Goal: Book appointment/travel/reservation

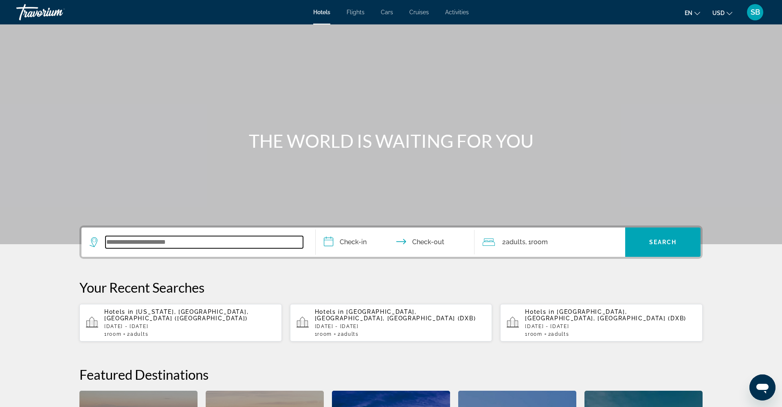
click at [175, 243] on input "Search widget" at bounding box center [203, 242] width 197 height 12
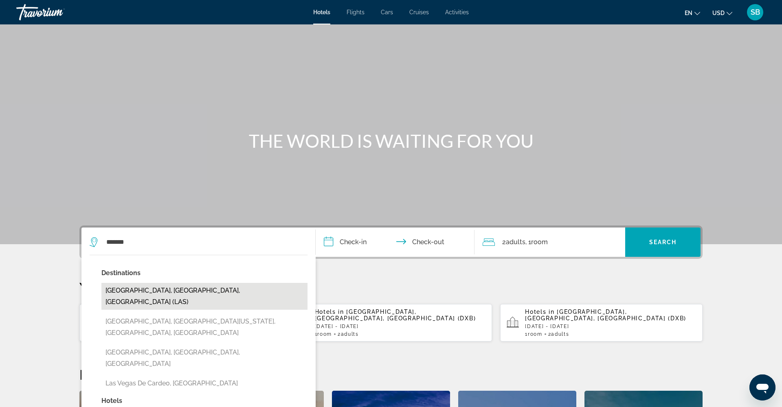
click at [163, 296] on button "[GEOGRAPHIC_DATA], [GEOGRAPHIC_DATA], [GEOGRAPHIC_DATA] (LAS)" at bounding box center [204, 296] width 206 height 27
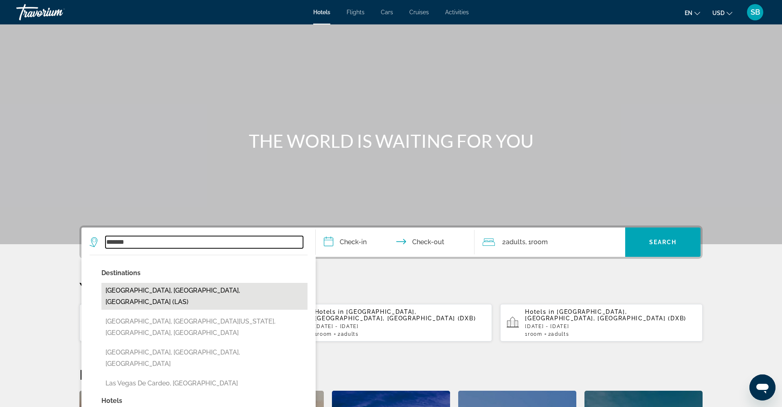
type input "**********"
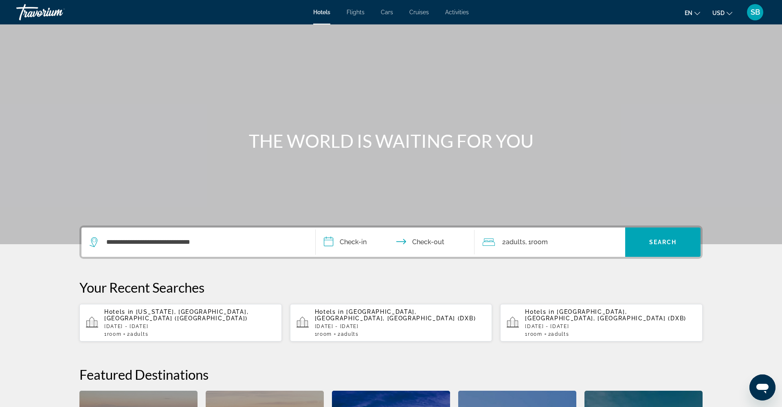
click at [331, 245] on input "**********" at bounding box center [396, 244] width 162 height 32
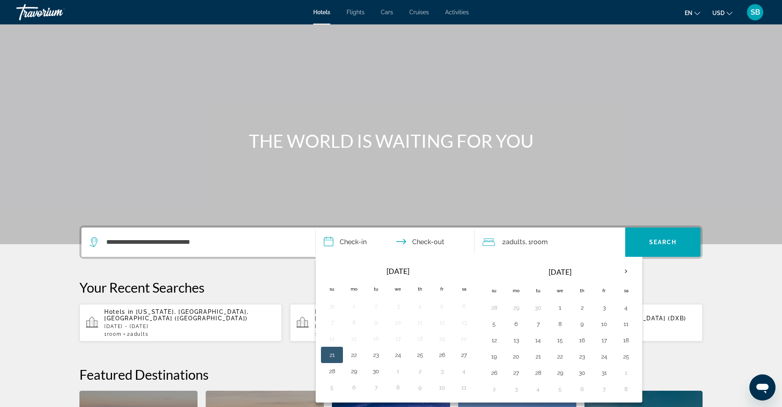
scroll to position [199, 0]
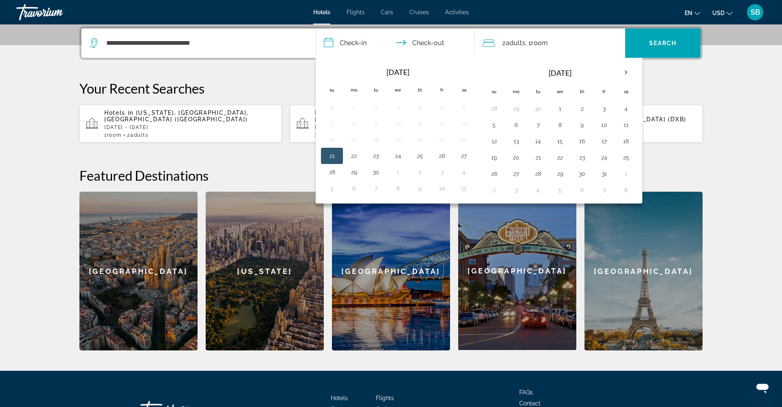
click at [329, 158] on button "21" at bounding box center [331, 155] width 13 height 11
click at [421, 159] on button "25" at bounding box center [419, 155] width 13 height 11
type input "**********"
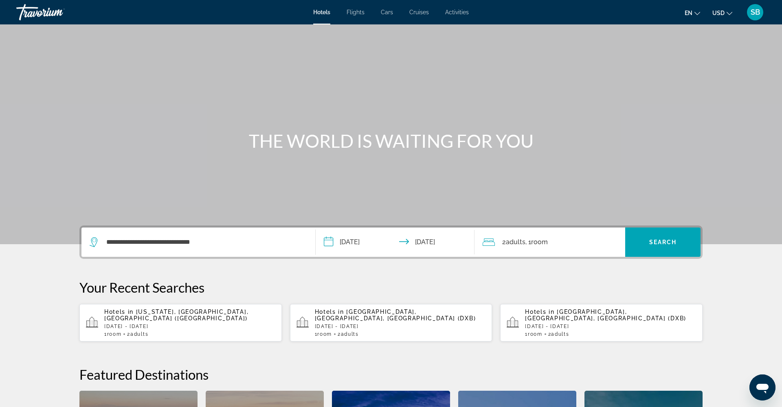
scroll to position [0, 0]
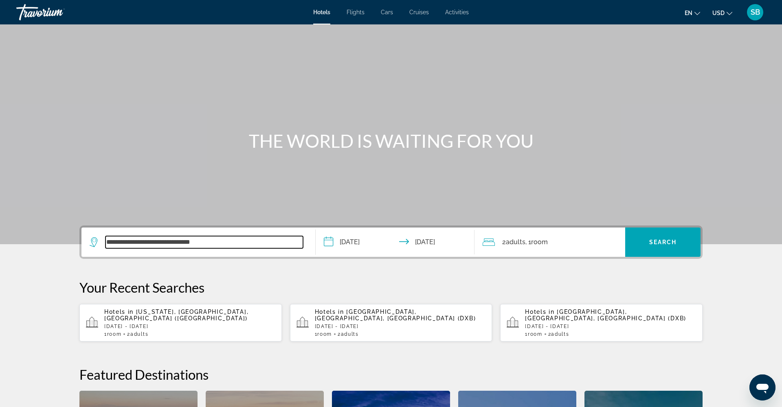
click at [226, 242] on input "**********" at bounding box center [203, 242] width 197 height 12
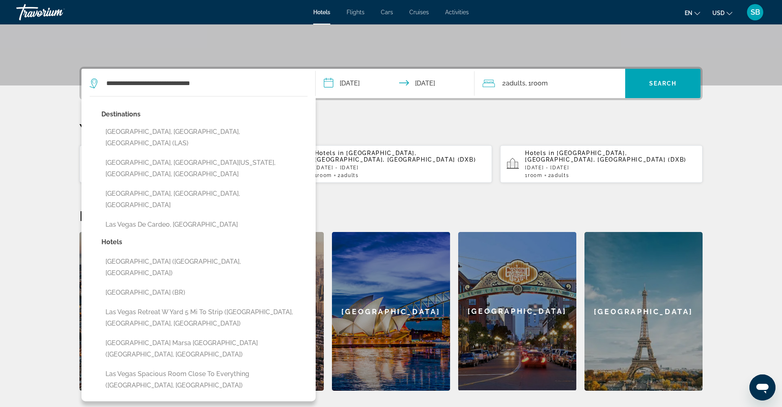
scroll to position [199, 0]
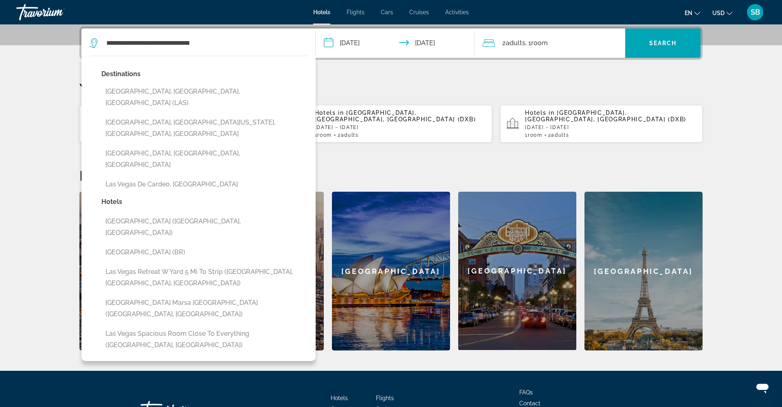
click at [226, 295] on button "[GEOGRAPHIC_DATA] Marsa [GEOGRAPHIC_DATA] ([GEOGRAPHIC_DATA], [GEOGRAPHIC_DATA])" at bounding box center [204, 308] width 206 height 27
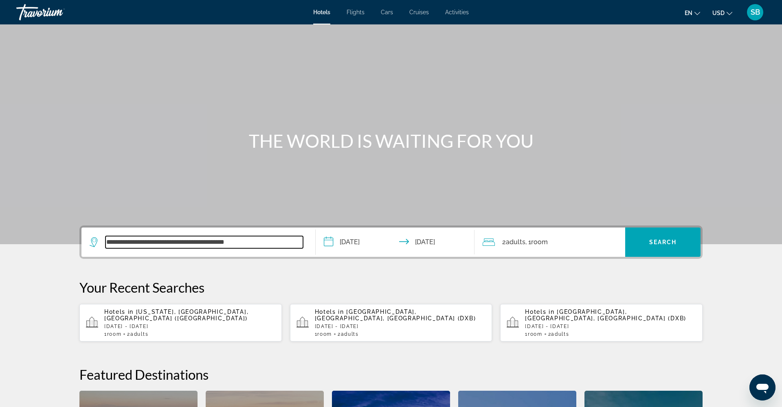
scroll to position [0, 0]
click at [256, 241] on input "**********" at bounding box center [203, 242] width 197 height 12
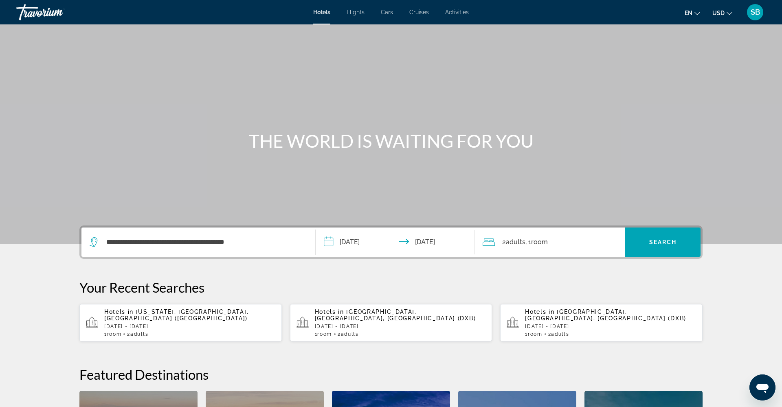
scroll to position [199, 0]
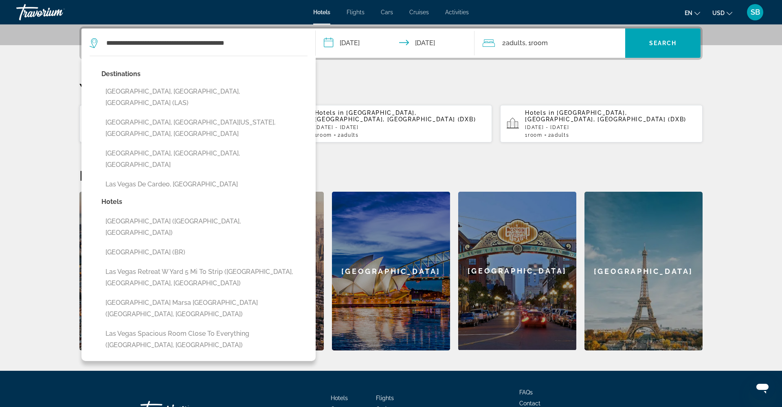
click at [256, 295] on button "[GEOGRAPHIC_DATA] Marsa [GEOGRAPHIC_DATA] ([GEOGRAPHIC_DATA], [GEOGRAPHIC_DATA])" at bounding box center [204, 308] width 206 height 27
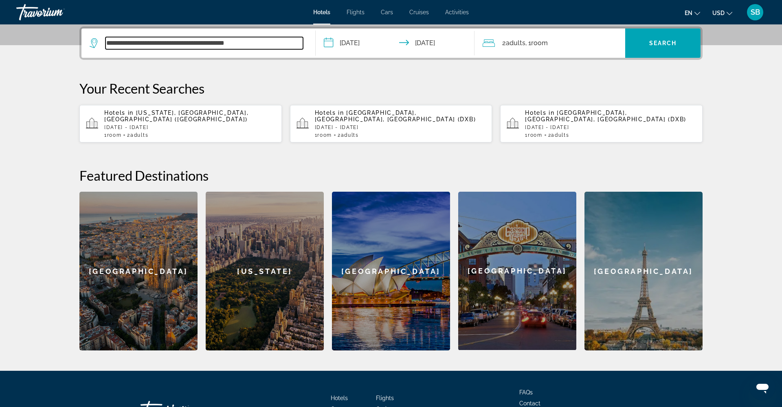
click at [281, 43] on input "**********" at bounding box center [203, 43] width 197 height 12
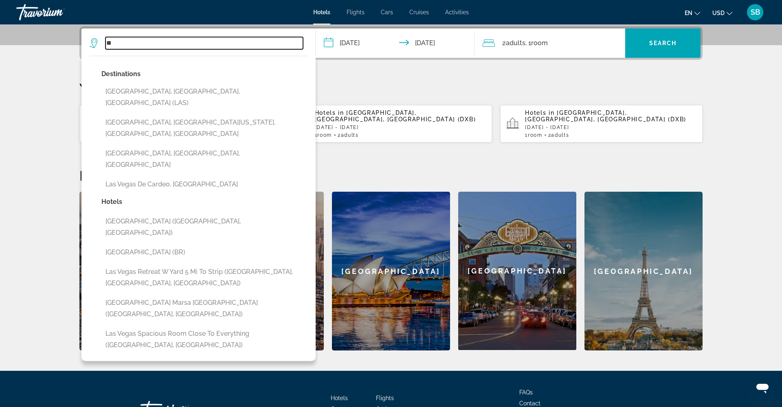
type input "*"
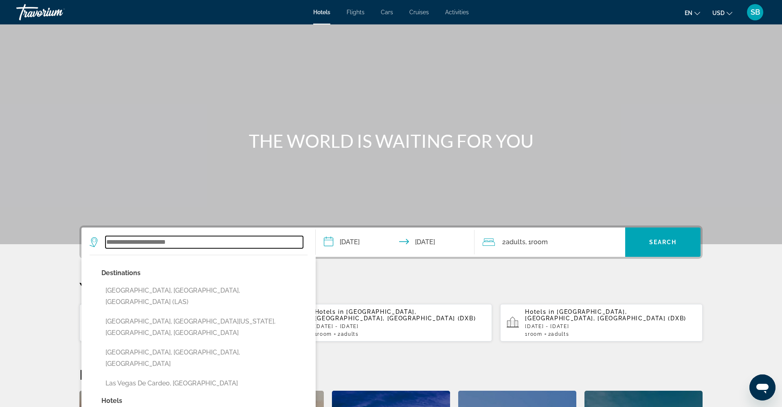
scroll to position [0, 0]
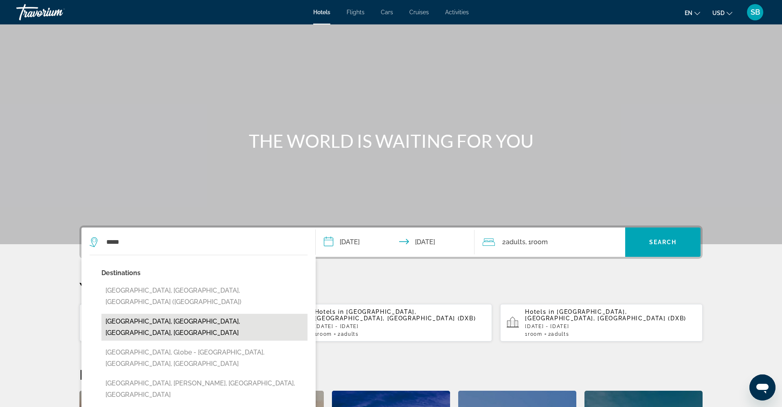
drag, startPoint x: 238, startPoint y: 211, endPoint x: 192, endPoint y: 313, distance: 111.8
click at [192, 314] on button "[GEOGRAPHIC_DATA], [GEOGRAPHIC_DATA], [GEOGRAPHIC_DATA], [GEOGRAPHIC_DATA]" at bounding box center [204, 327] width 206 height 27
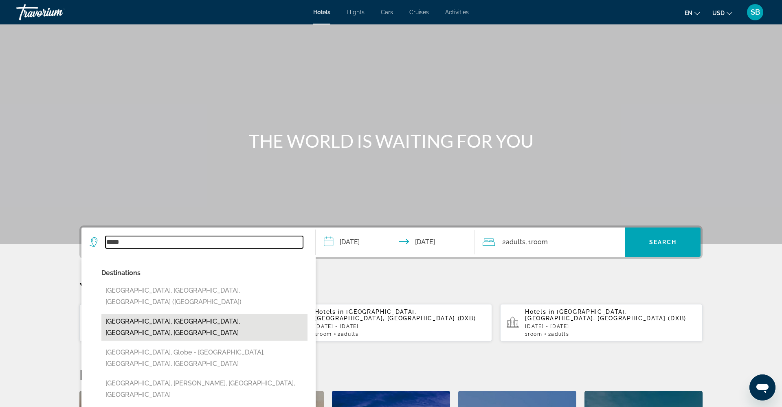
type input "**********"
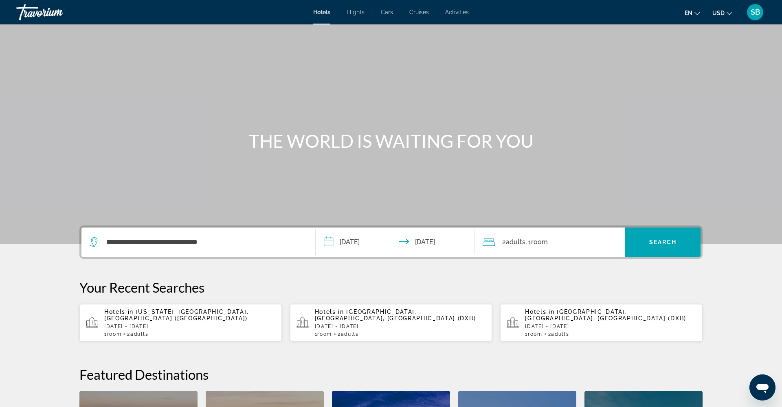
click at [336, 244] on input "**********" at bounding box center [396, 244] width 162 height 32
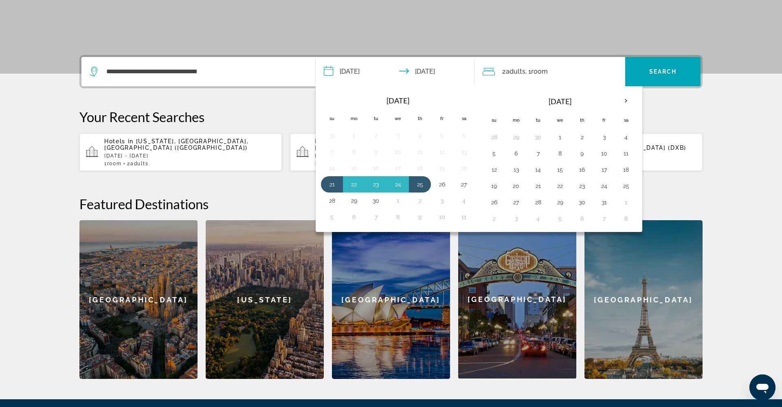
scroll to position [199, 0]
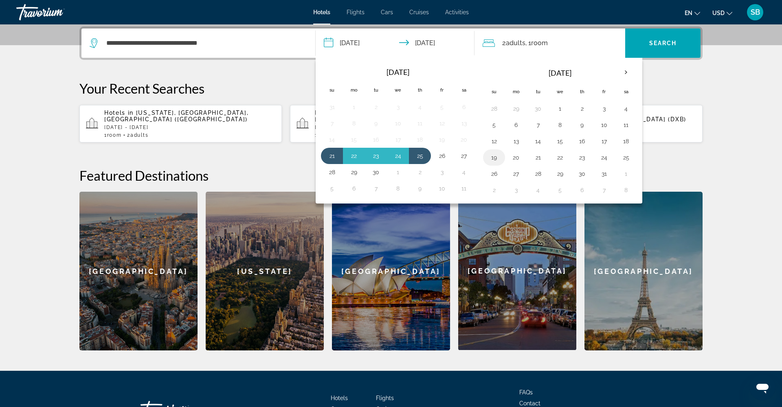
click at [497, 160] on button "19" at bounding box center [493, 157] width 13 height 11
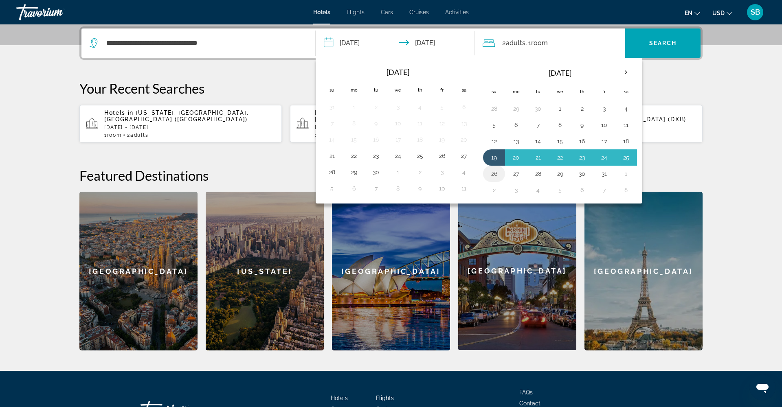
click at [495, 177] on button "26" at bounding box center [493, 173] width 13 height 11
type input "**********"
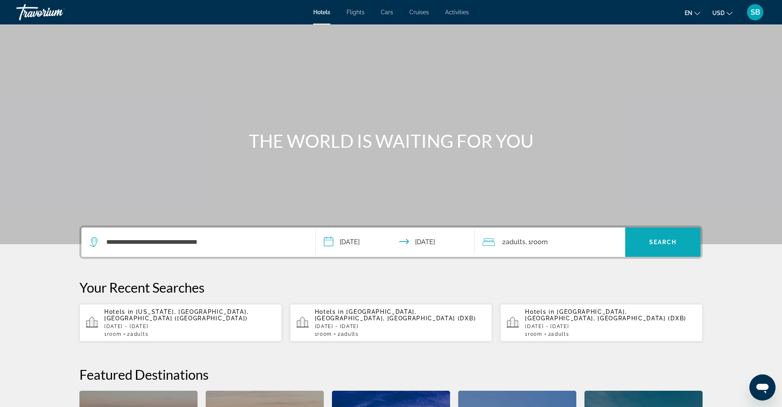
scroll to position [0, 0]
click at [661, 246] on span "Search widget" at bounding box center [662, 242] width 75 height 20
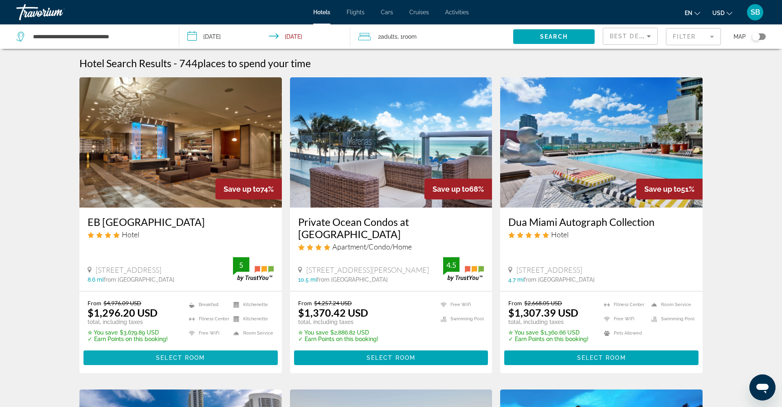
click at [167, 355] on span "Select Room" at bounding box center [180, 358] width 49 height 7
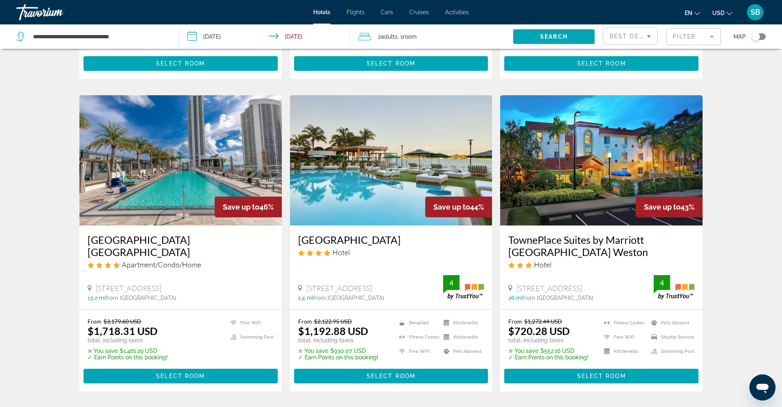
scroll to position [284, 0]
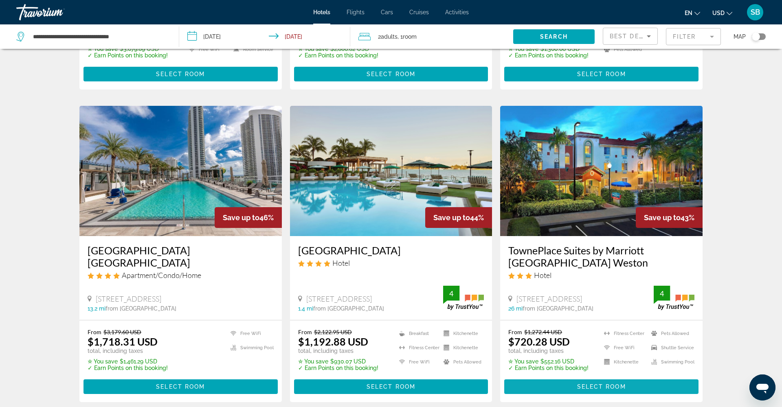
click at [580, 378] on span "Main content" at bounding box center [601, 387] width 194 height 20
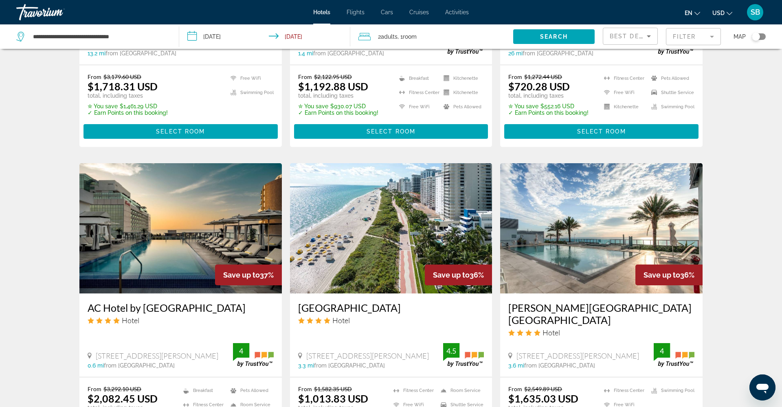
click at [111, 247] on img "Main content" at bounding box center [180, 228] width 202 height 130
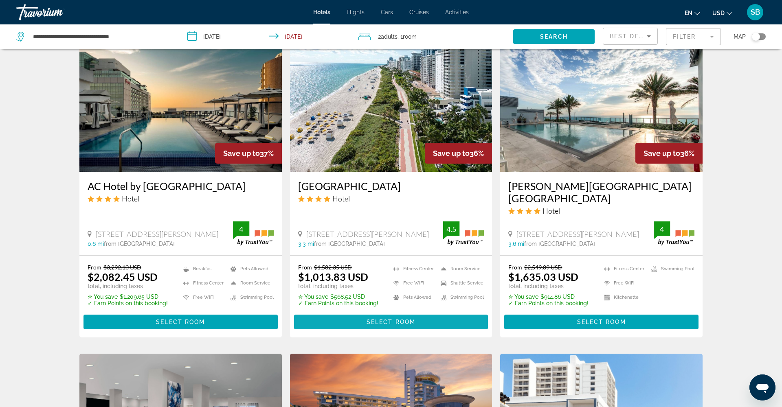
click at [415, 315] on button "Select Room" at bounding box center [391, 322] width 194 height 15
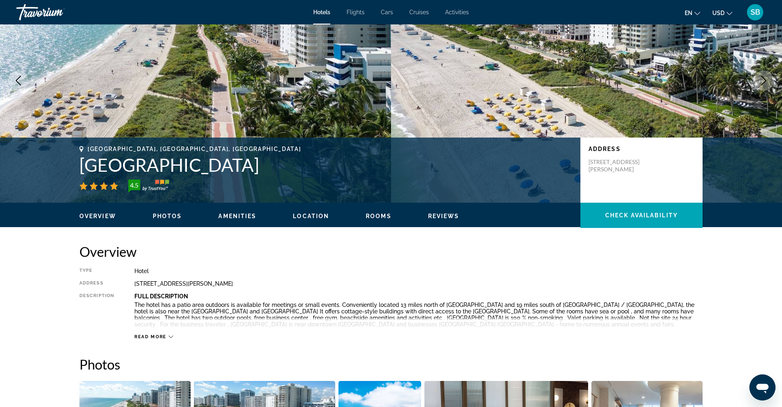
click at [168, 336] on div "Read more" at bounding box center [153, 336] width 39 height 5
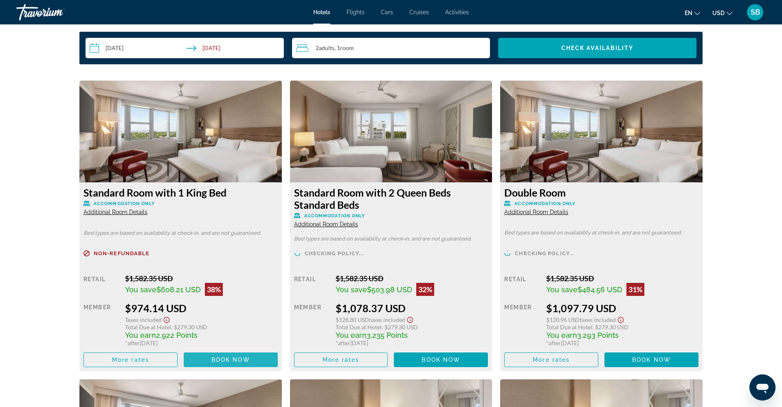
click at [217, 363] on span "Book now" at bounding box center [230, 360] width 39 height 7
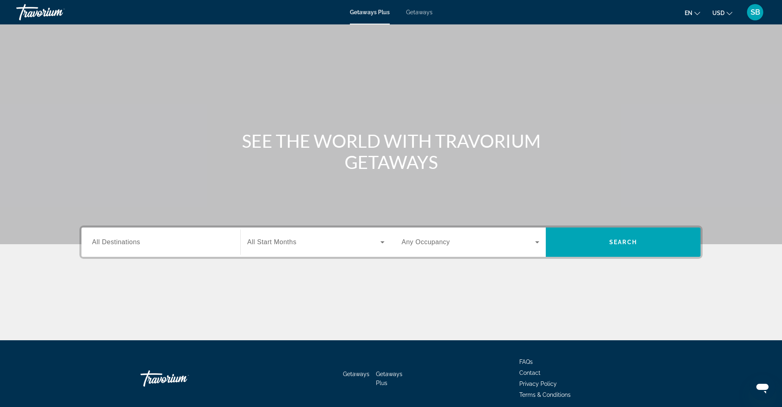
click at [413, 13] on span "Getaways" at bounding box center [419, 12] width 26 height 7
click at [136, 245] on span "All Destinations" at bounding box center [116, 242] width 48 height 7
click at [136, 245] on input "Destination All Destinations" at bounding box center [161, 243] width 138 height 10
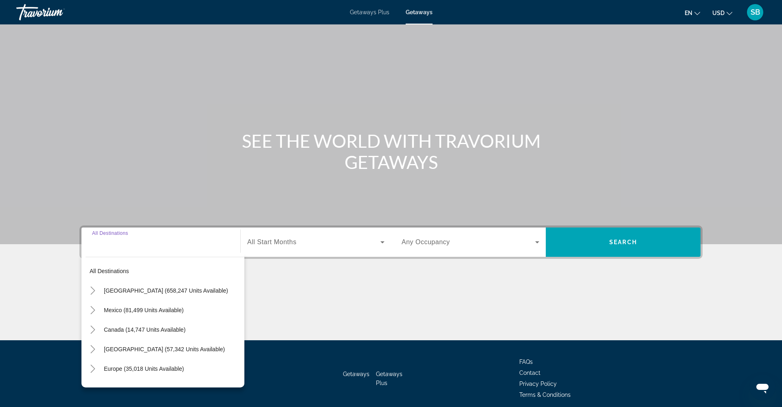
scroll to position [33, 0]
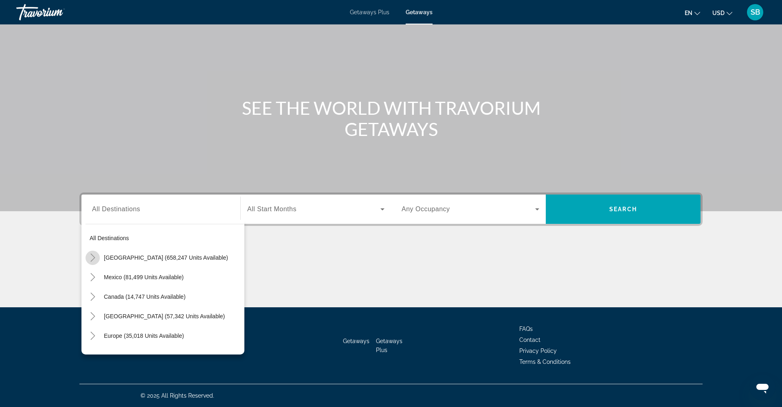
click at [91, 263] on mat-icon "Toggle United States (658,247 units available)" at bounding box center [92, 258] width 14 height 14
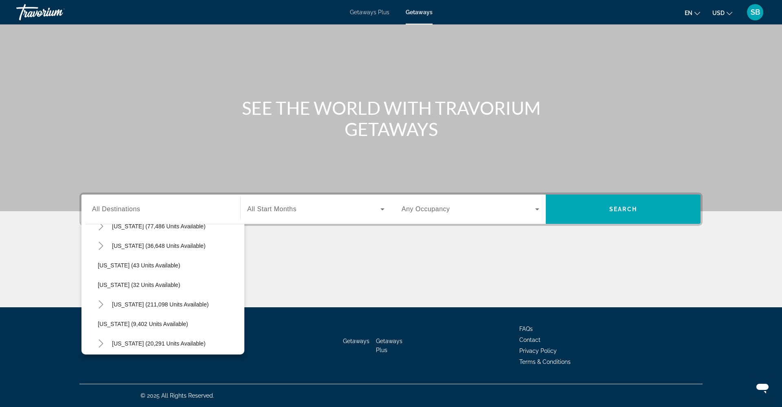
scroll to position [112, 0]
click at [99, 303] on icon "Toggle Florida (211,098 units available)" at bounding box center [101, 302] width 8 height 8
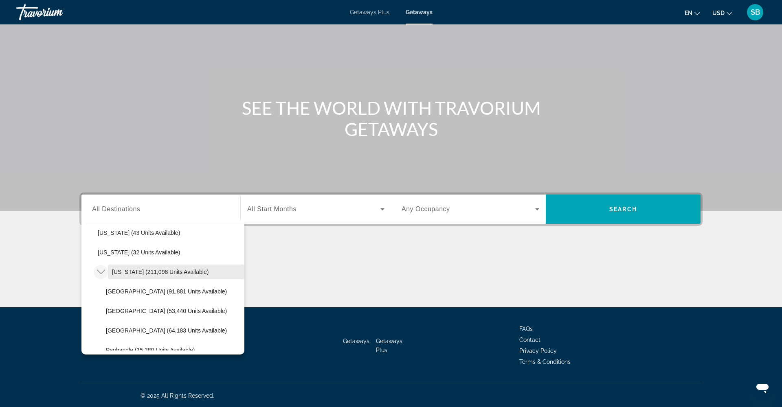
scroll to position [140, 0]
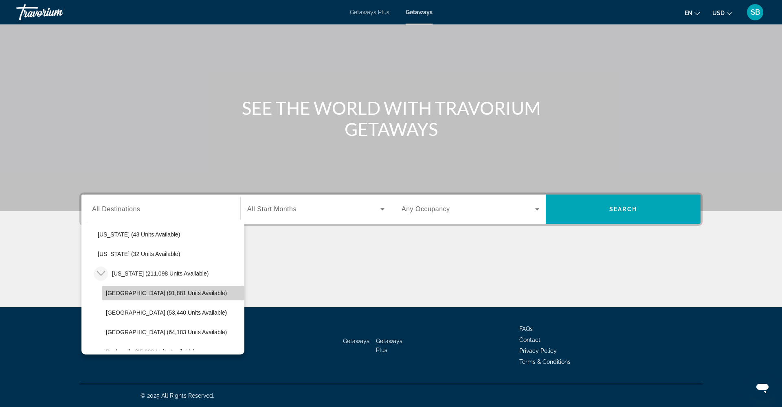
click at [153, 295] on span "Orlando & Disney Area (91,881 units available)" at bounding box center [166, 293] width 121 height 7
type input "**********"
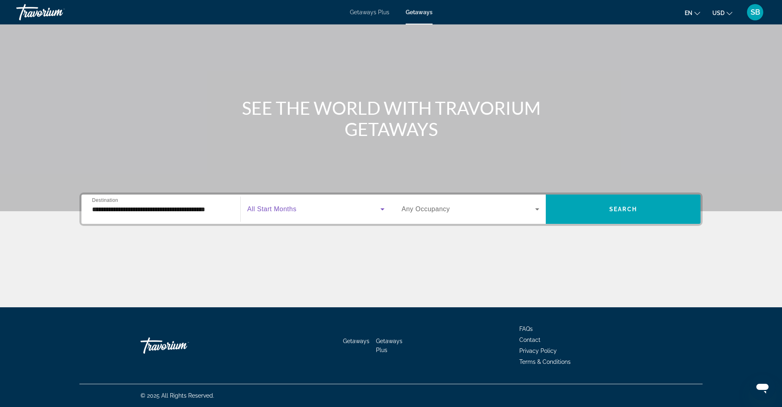
click at [355, 213] on span "Search widget" at bounding box center [313, 209] width 133 height 10
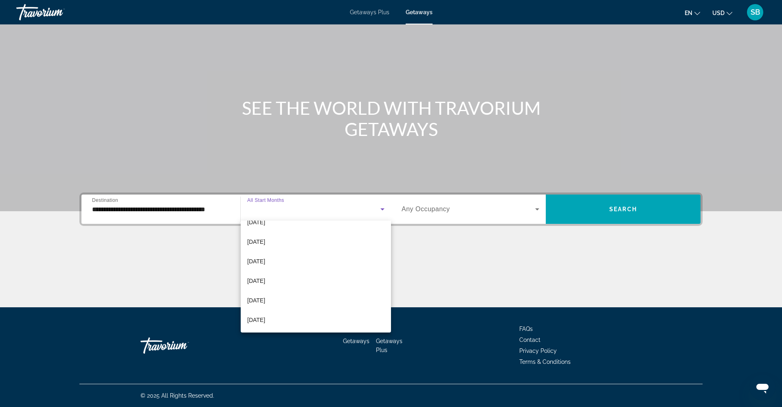
scroll to position [114, 0]
click at [281, 276] on mat-option "April 2026" at bounding box center [316, 276] width 150 height 20
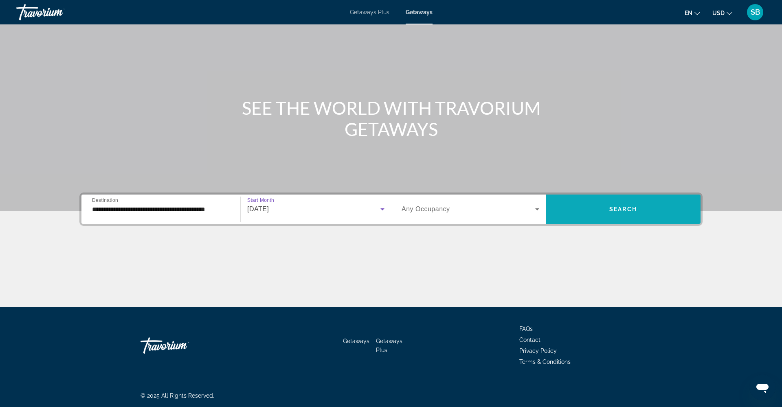
click at [634, 214] on span "Search widget" at bounding box center [622, 209] width 155 height 20
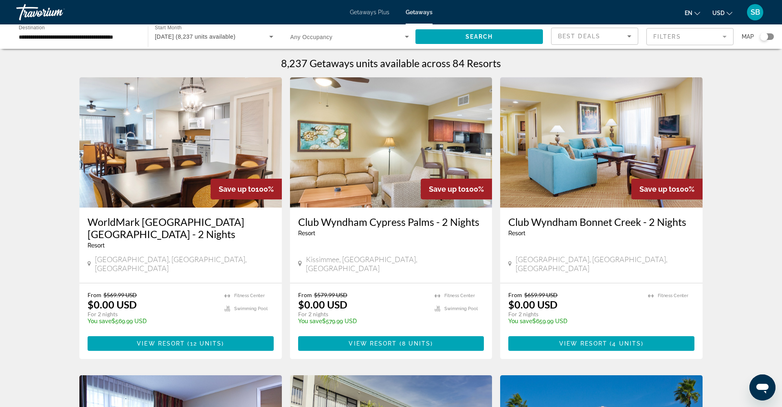
click at [710, 40] on mat-form-field "Filters" at bounding box center [689, 36] width 87 height 17
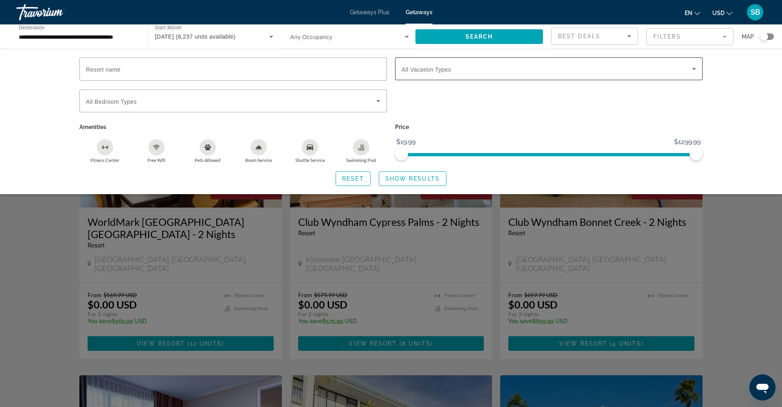
click at [484, 74] on div "Search widget" at bounding box center [548, 68] width 294 height 23
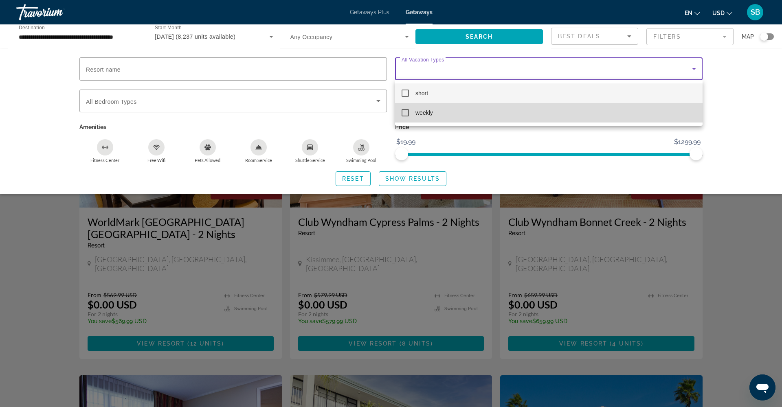
click at [404, 115] on mat-pseudo-checkbox at bounding box center [404, 112] width 7 height 7
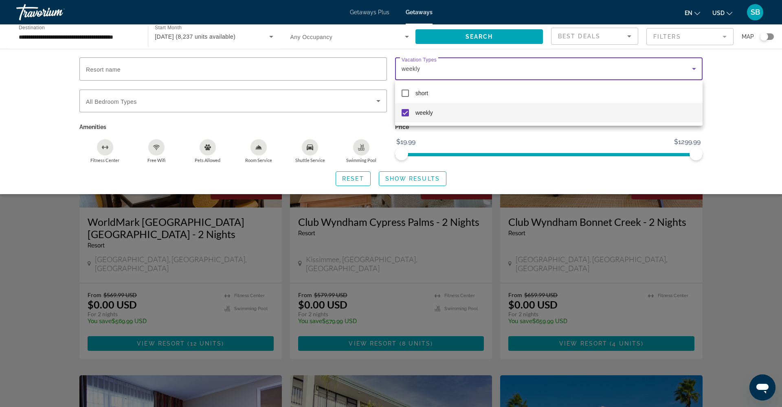
click at [399, 180] on div at bounding box center [391, 203] width 782 height 407
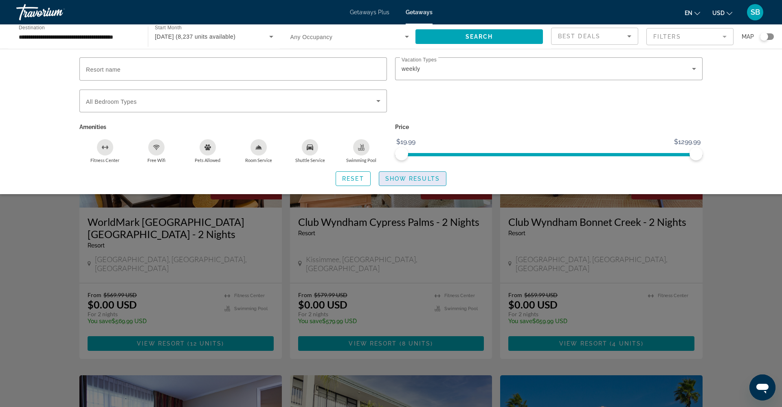
click at [398, 181] on span "Show Results" at bounding box center [412, 178] width 55 height 7
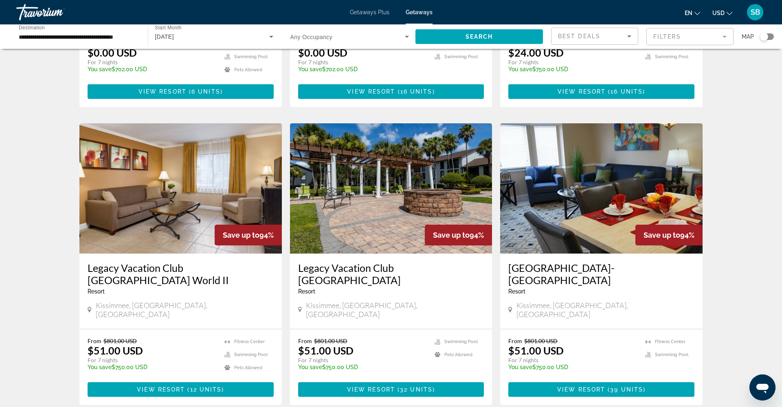
scroll to position [254, 0]
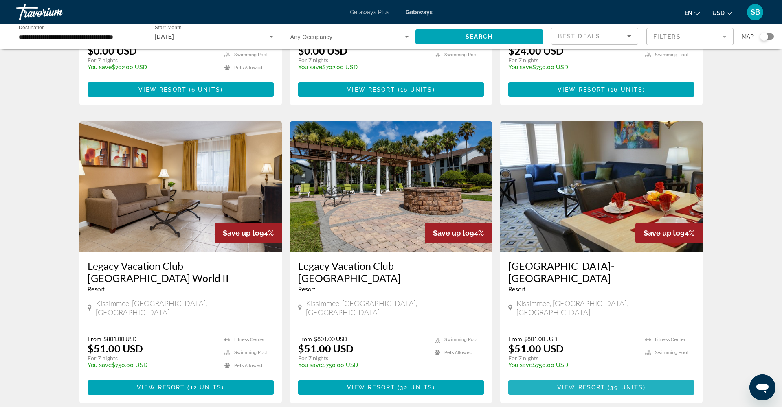
click at [549, 378] on span "Main content" at bounding box center [601, 388] width 186 height 20
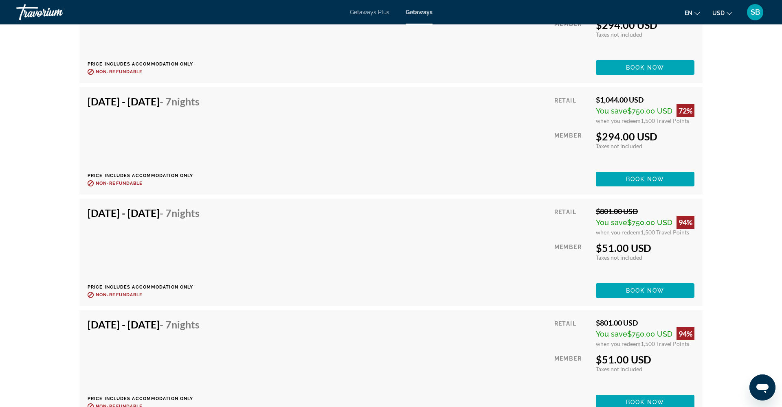
scroll to position [1886, 0]
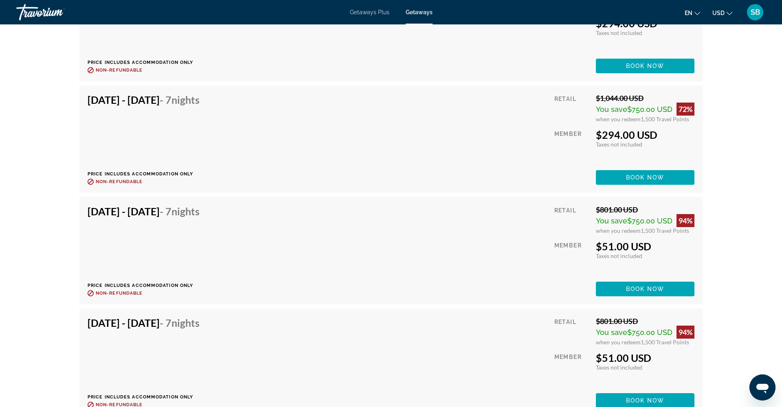
drag, startPoint x: 641, startPoint y: 222, endPoint x: 692, endPoint y: 228, distance: 51.2
click at [692, 228] on div "Retail $801.00 USD You save $750.00 USD 94% when you redeem 1,500 Travel Points…" at bounding box center [624, 250] width 140 height 91
click at [736, 230] on div "prev next Kissimmee, FL, USA Silver Lake Resort-Silver Points Address 7751 Blac…" at bounding box center [391, 75] width 782 height 3872
click at [633, 286] on span "Book now" at bounding box center [645, 289] width 39 height 7
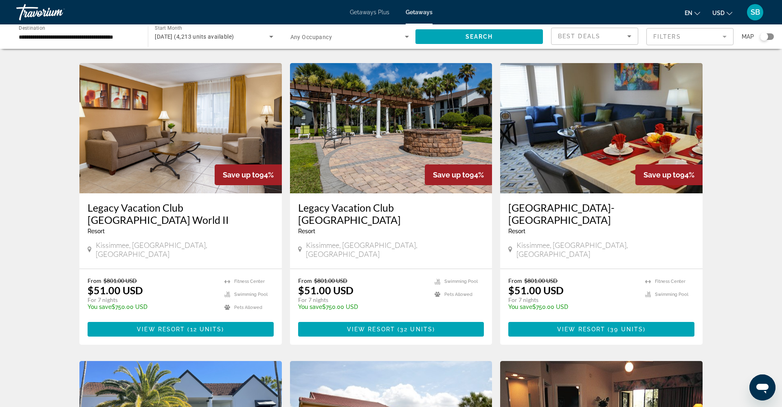
scroll to position [327, 0]
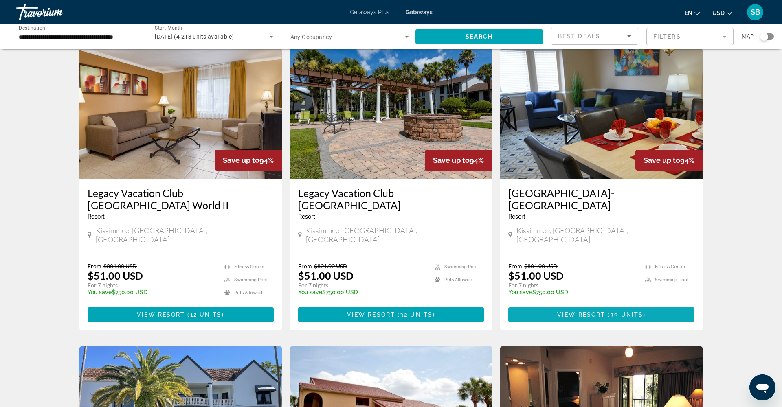
click at [596, 311] on span "View Resort" at bounding box center [581, 314] width 48 height 7
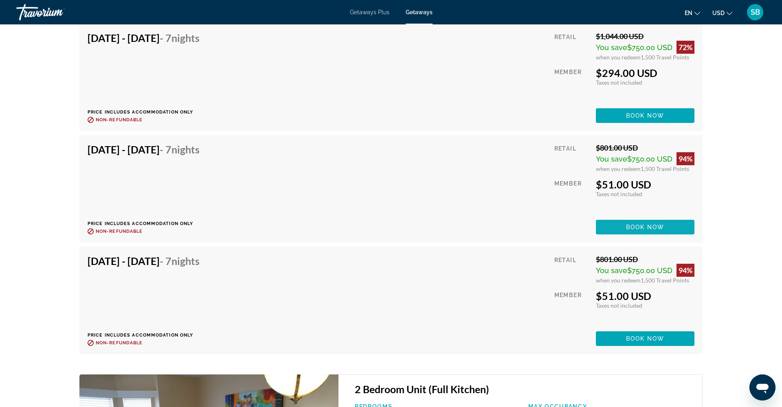
scroll to position [1947, 0]
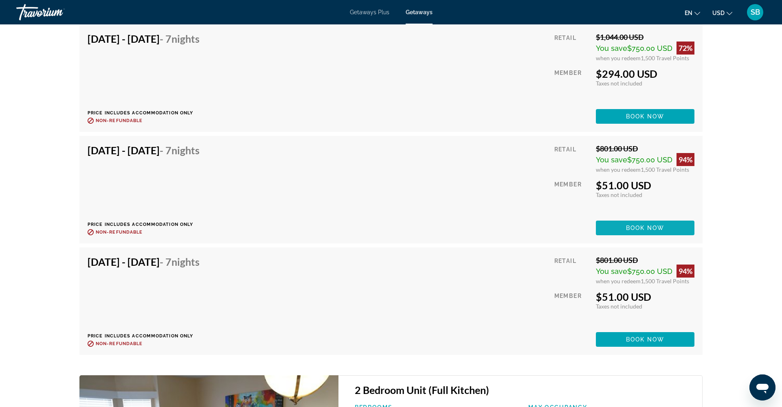
click at [644, 225] on span "Book now" at bounding box center [645, 228] width 39 height 7
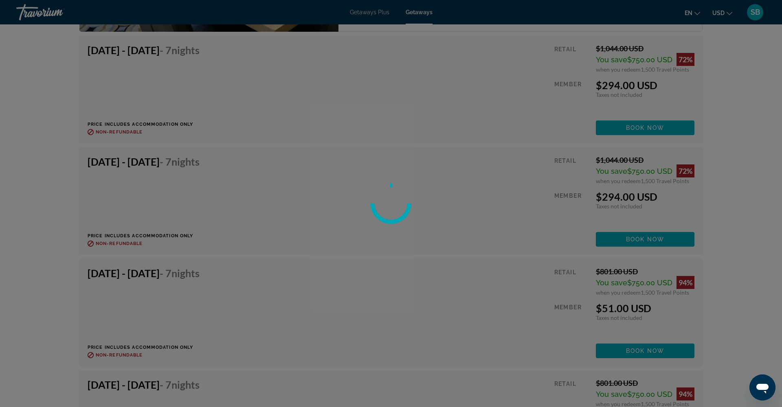
scroll to position [1831, 0]
